Goal: Task Accomplishment & Management: Use online tool/utility

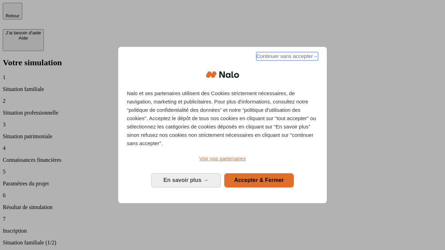
click at [286, 57] on span "Continuer sans accepter →" at bounding box center [287, 56] width 62 height 8
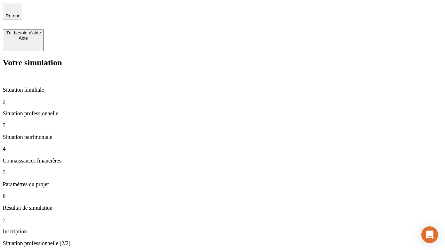
type input "30 000"
